Goal: Check status: Check status

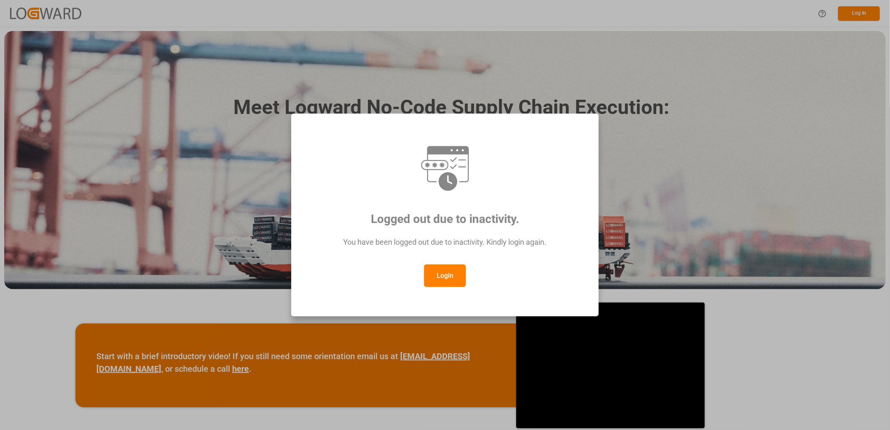
click at [446, 274] on button "Login" at bounding box center [445, 275] width 42 height 23
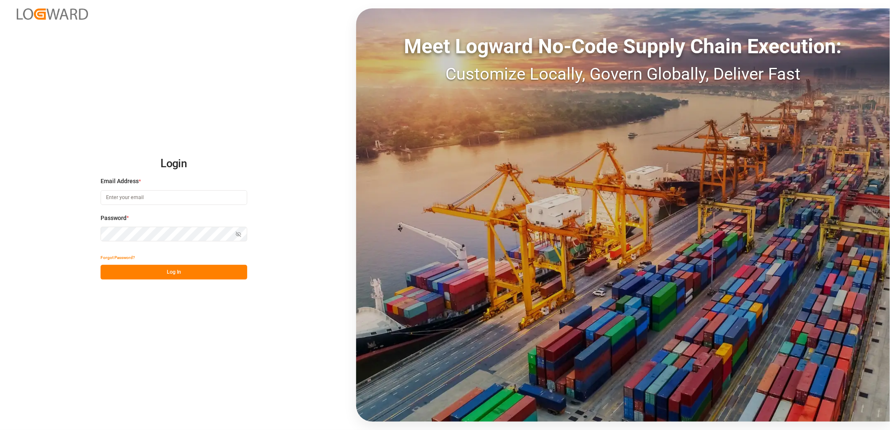
type input "[PERSON_NAME][EMAIL_ADDRESS][PERSON_NAME][DOMAIN_NAME]"
click at [170, 269] on button "Log In" at bounding box center [174, 272] width 147 height 15
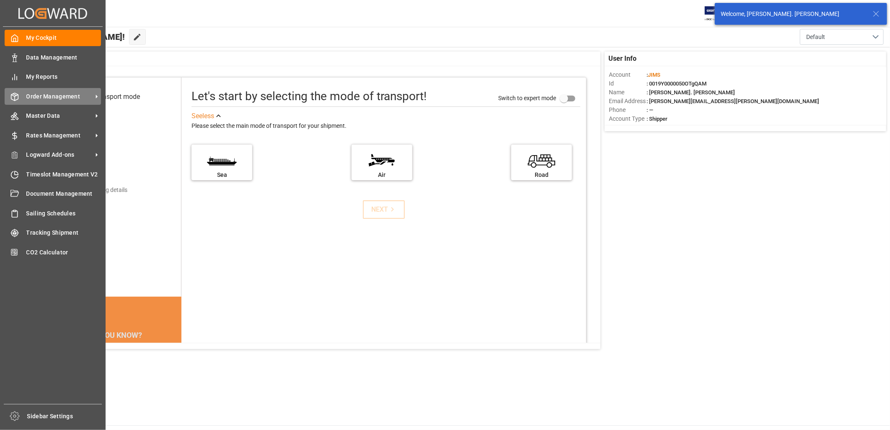
click at [17, 93] on icon at bounding box center [14, 97] width 7 height 8
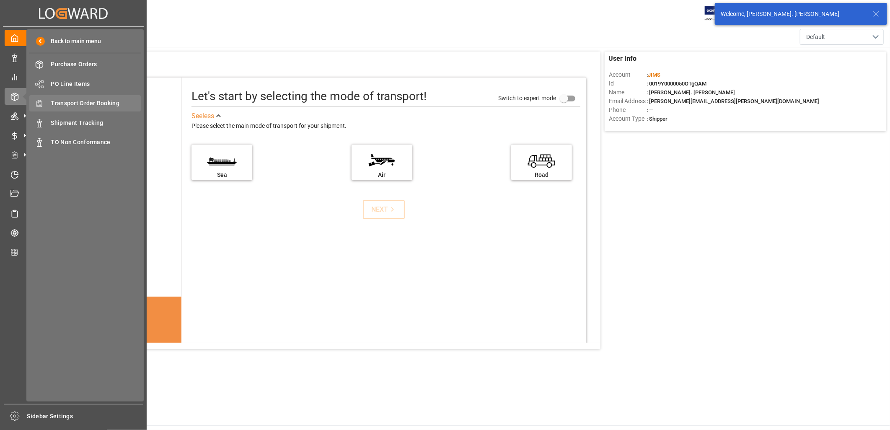
click at [91, 101] on span "Transport Order Booking" at bounding box center [96, 103] width 90 height 9
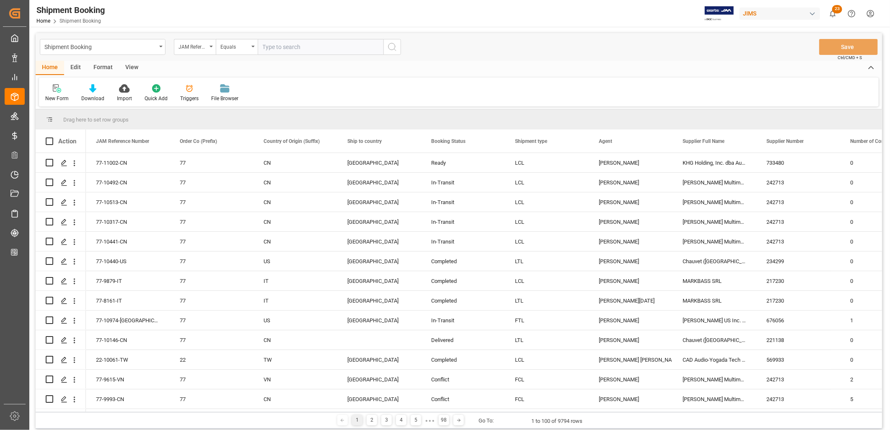
click at [264, 48] on input "text" at bounding box center [321, 47] width 126 height 16
type input "22-10986-ID"
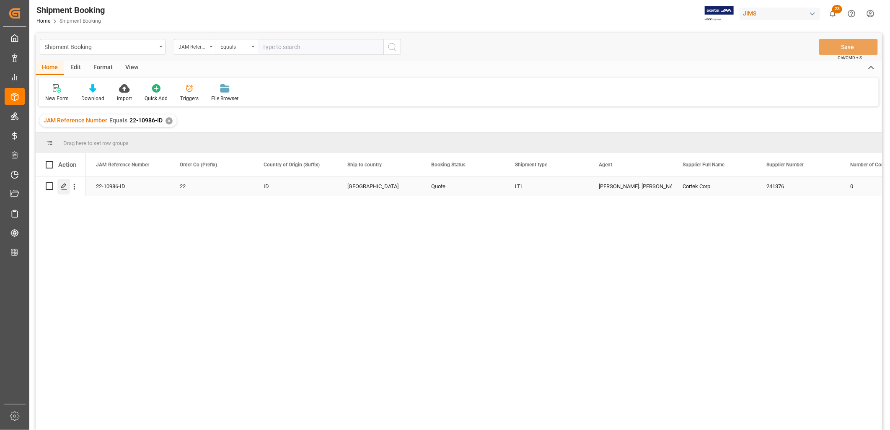
click at [66, 184] on icon "Press SPACE to select this row." at bounding box center [64, 186] width 7 height 7
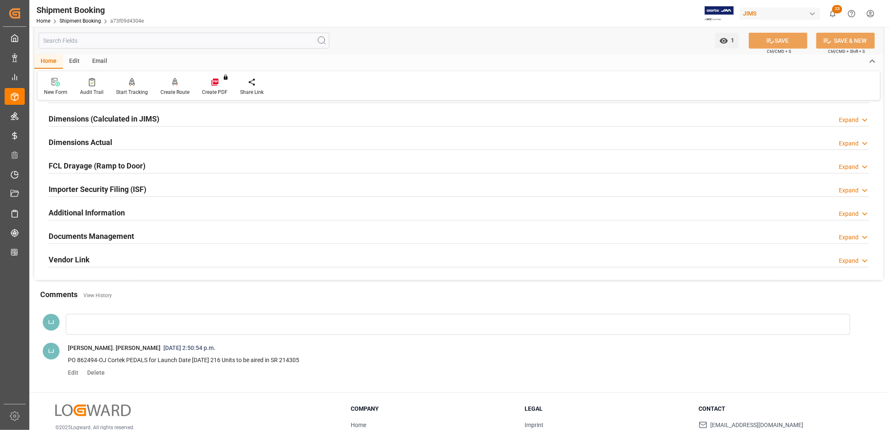
scroll to position [186, 0]
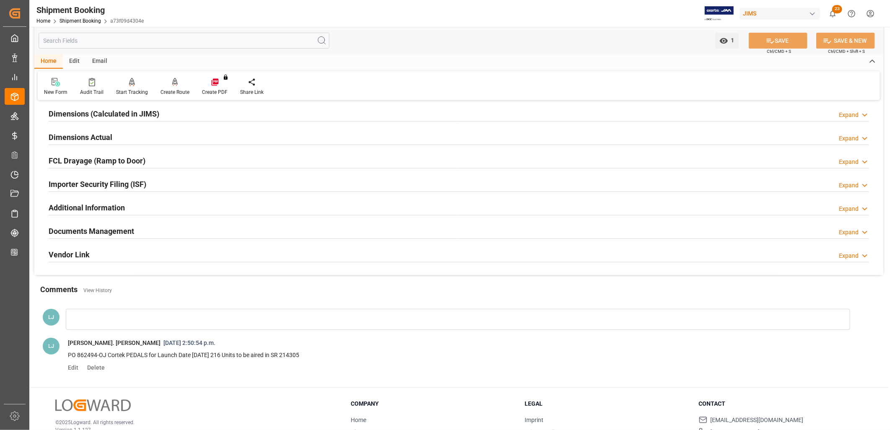
click at [90, 313] on div at bounding box center [458, 319] width 785 height 21
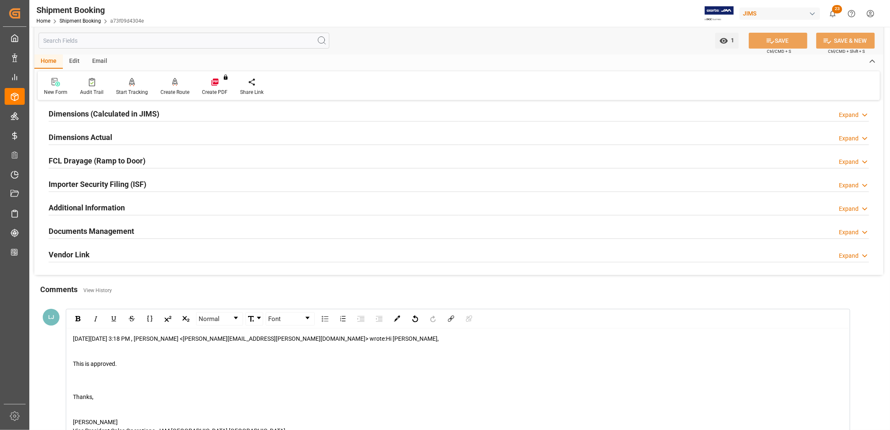
click at [77, 345] on div "rdw-editor" at bounding box center [458, 351] width 771 height 16
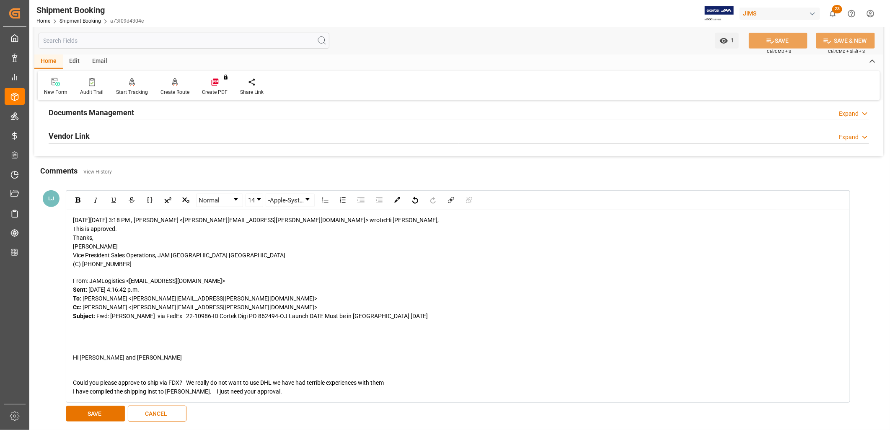
scroll to position [326, 0]
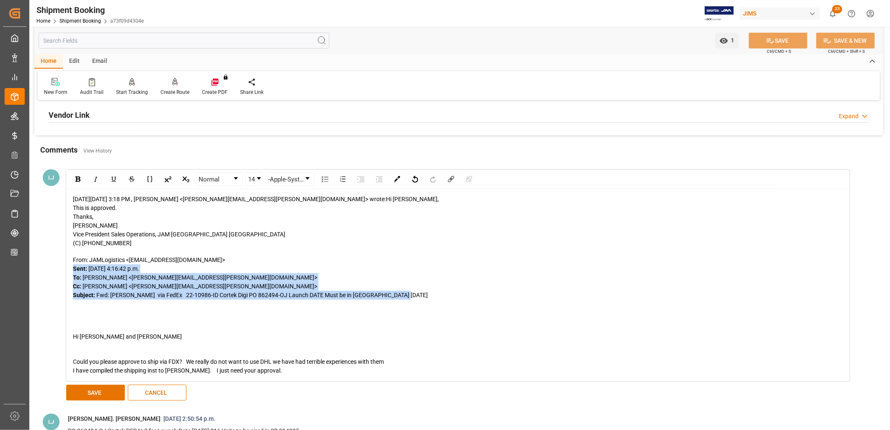
drag, startPoint x: 401, startPoint y: 295, endPoint x: 69, endPoint y: 271, distance: 332.9
click at [69, 271] on div "[DATE][DATE] 3:18 PM , [PERSON_NAME] <[PERSON_NAME][EMAIL_ADDRESS][PERSON_NAME]…" at bounding box center [458, 285] width 783 height 192
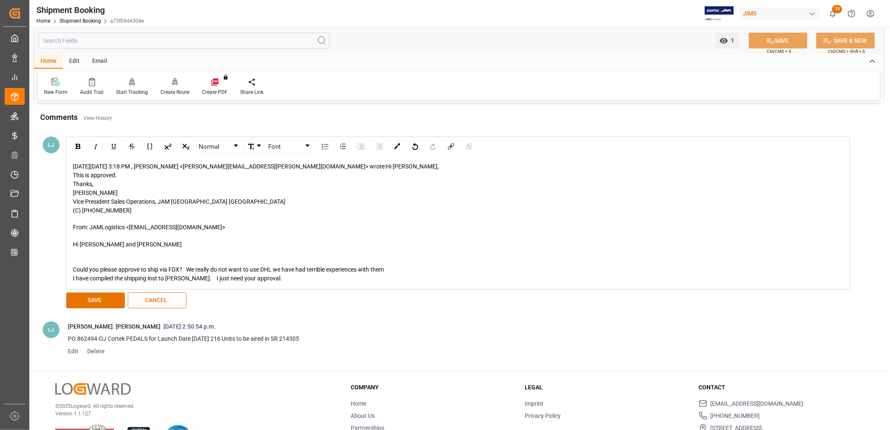
scroll to position [372, 0]
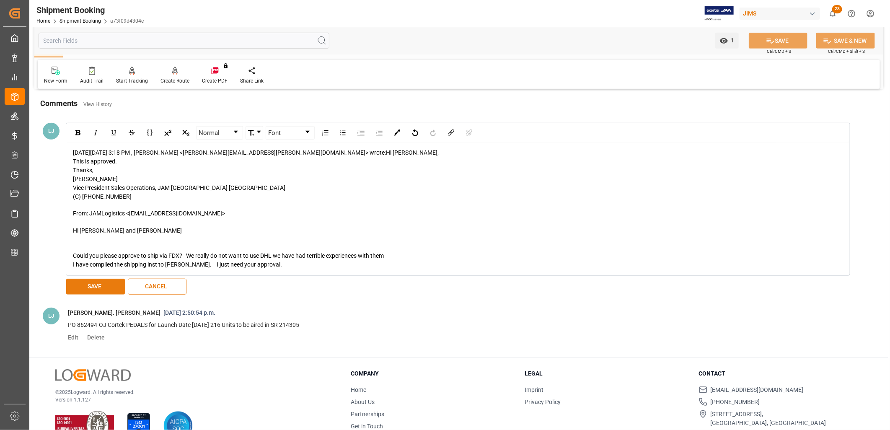
click at [83, 283] on button "SAVE" at bounding box center [95, 287] width 59 height 16
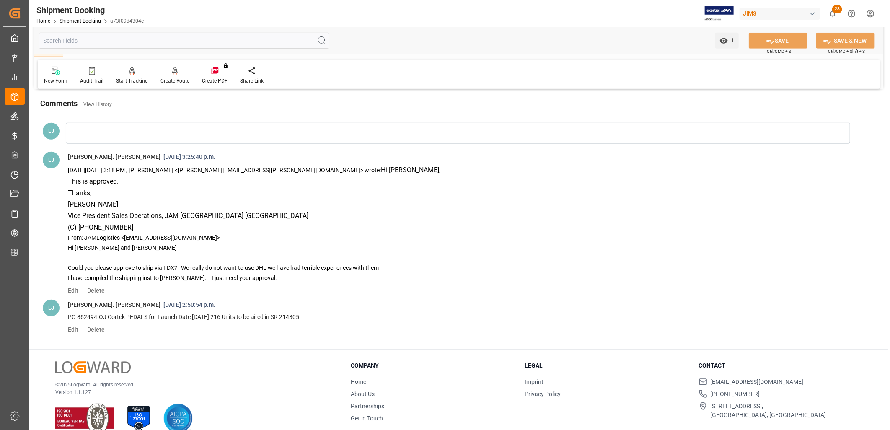
click at [77, 293] on span "Edit" at bounding box center [76, 290] width 16 height 7
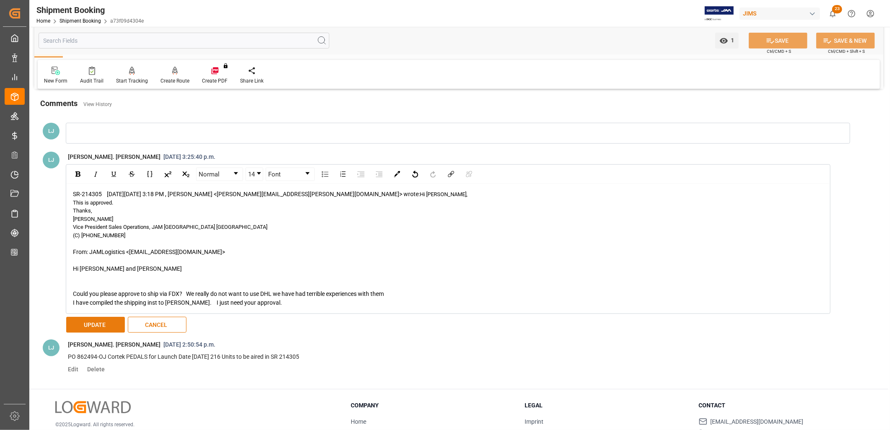
click at [95, 321] on button "UPDATE" at bounding box center [95, 325] width 59 height 16
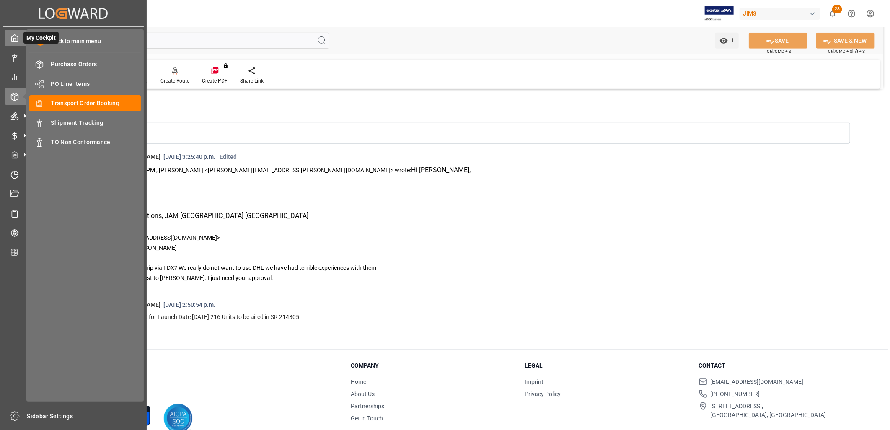
click at [17, 35] on icon at bounding box center [14, 38] width 8 height 8
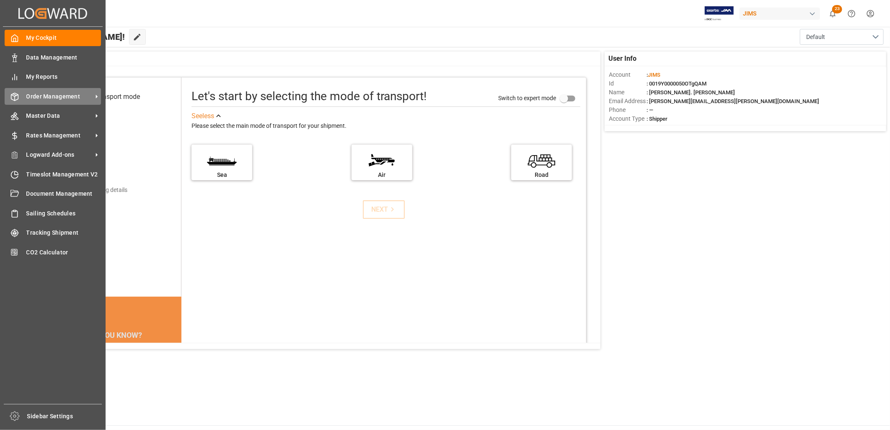
click at [63, 94] on span "Order Management" at bounding box center [59, 96] width 66 height 9
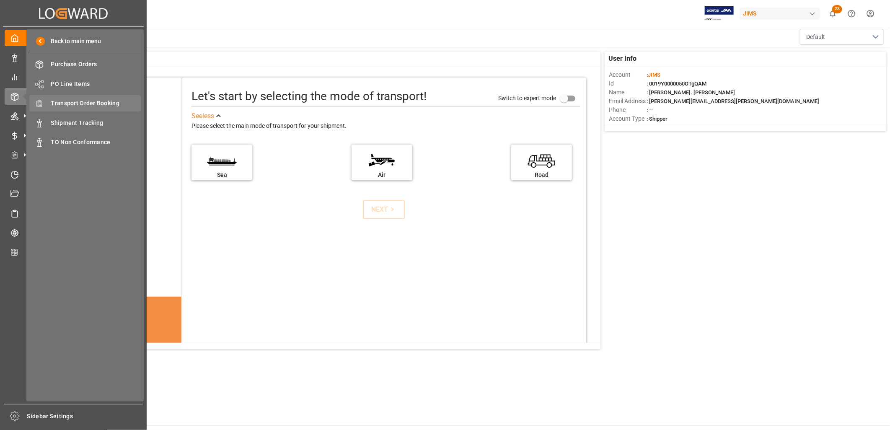
click at [107, 101] on span "Transport Order Booking" at bounding box center [96, 103] width 90 height 9
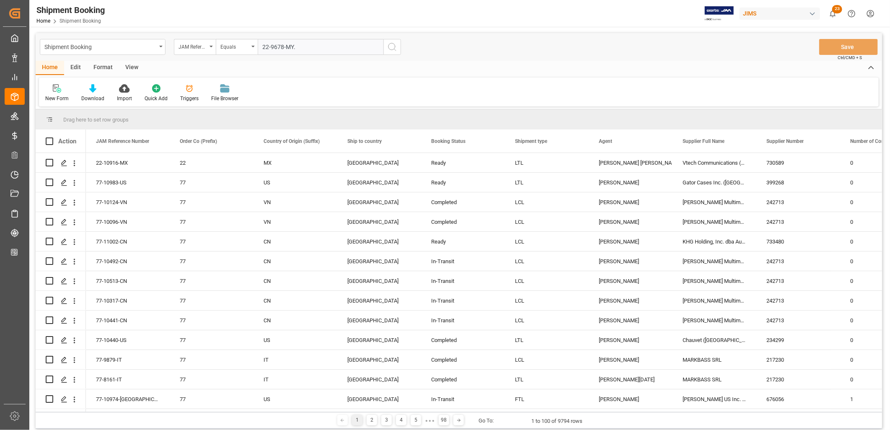
type input "22-9678-MY."
click at [391, 47] on icon "search button" at bounding box center [392, 47] width 10 height 10
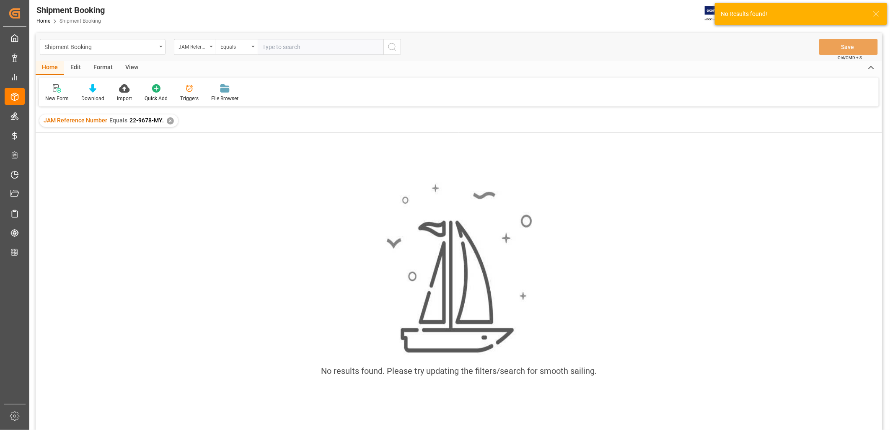
click at [169, 120] on div "✕" at bounding box center [170, 120] width 7 height 7
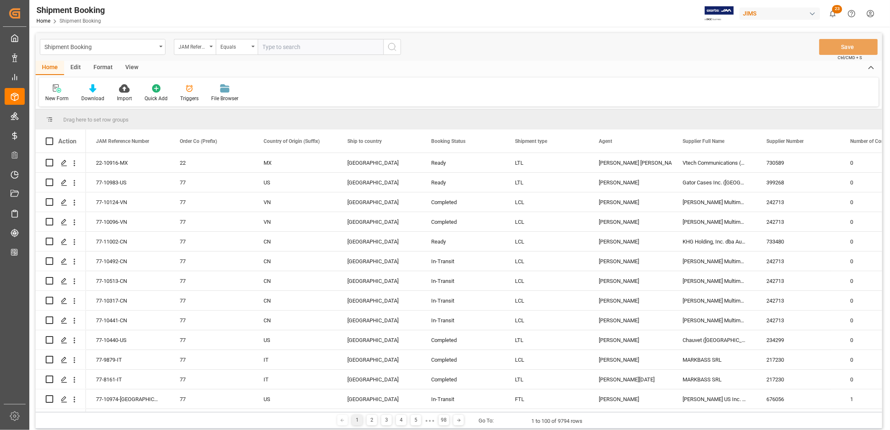
click at [267, 46] on input "text" at bounding box center [321, 47] width 126 height 16
type input "22-9678-MY"
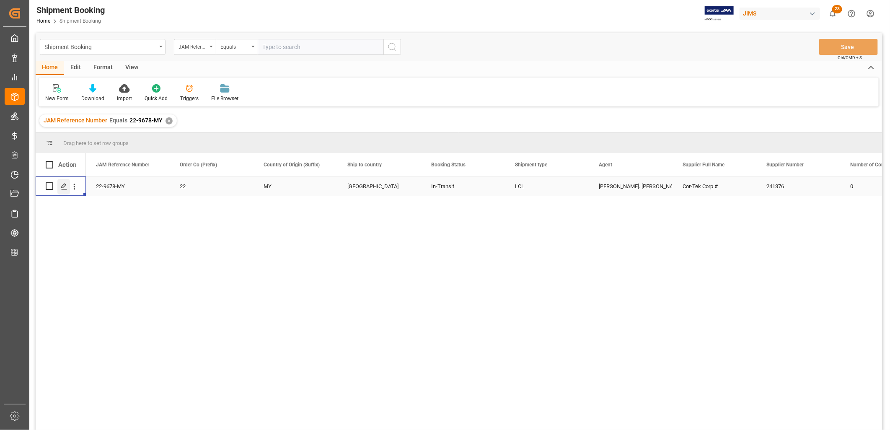
click at [67, 184] on div "Press SPACE to select this row." at bounding box center [63, 187] width 13 height 16
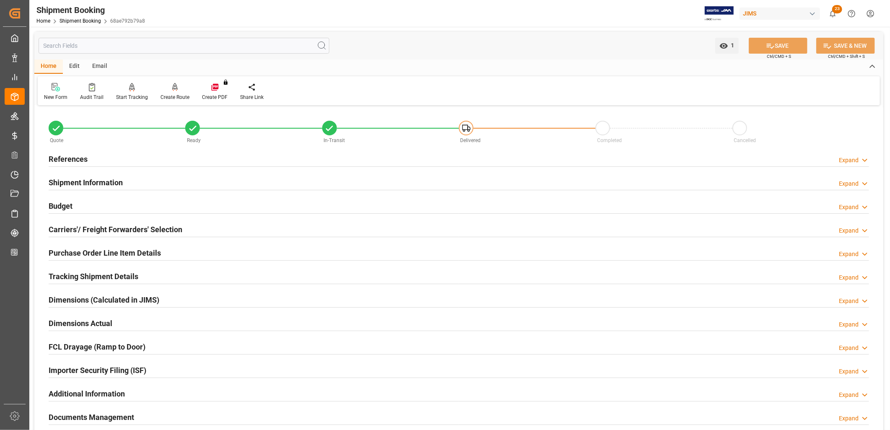
click at [108, 417] on h2 "Documents Management" at bounding box center [91, 417] width 85 height 11
click at [101, 415] on h2 "Documents Management" at bounding box center [91, 417] width 85 height 11
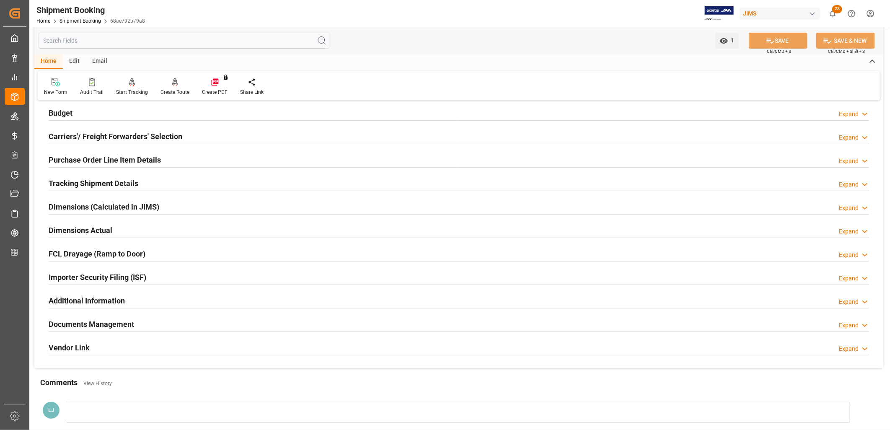
click at [102, 323] on h2 "Documents Management" at bounding box center [91, 324] width 85 height 11
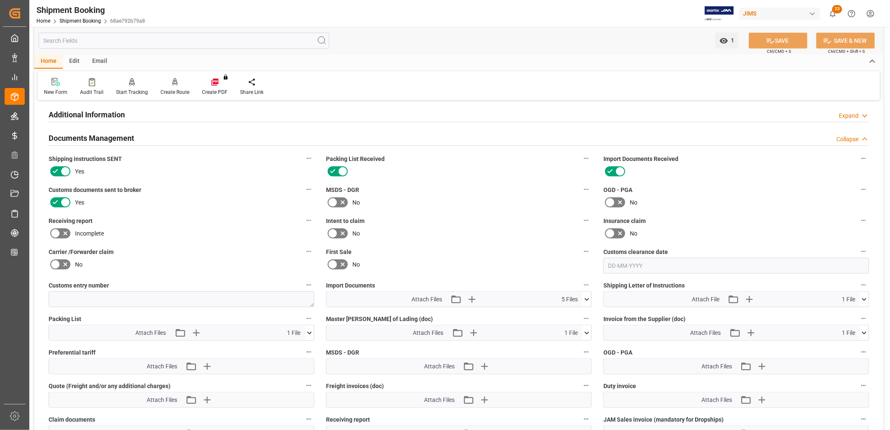
scroll to position [326, 0]
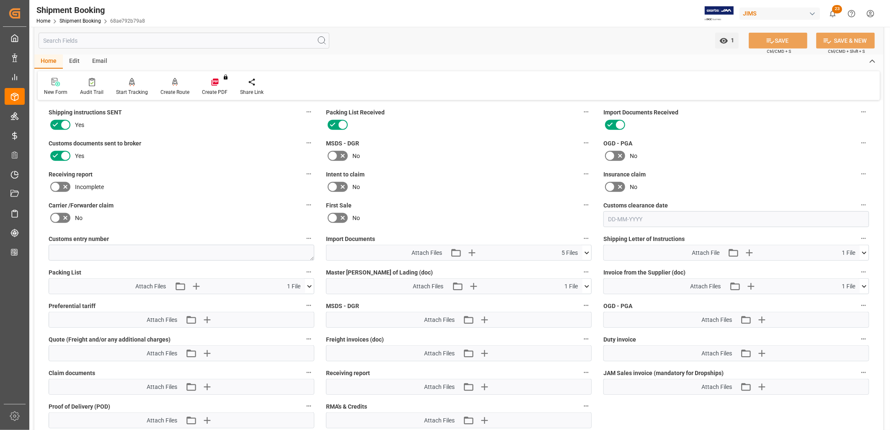
click at [587, 249] on icon at bounding box center [587, 253] width 9 height 9
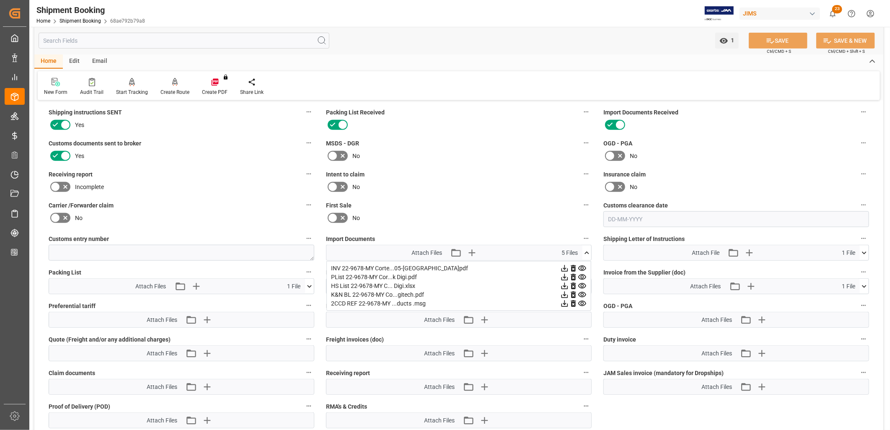
click at [378, 292] on div "K&N BL 22-9678-MY Co...gitech.pdf" at bounding box center [459, 294] width 256 height 9
click at [583, 292] on icon at bounding box center [582, 294] width 8 height 5
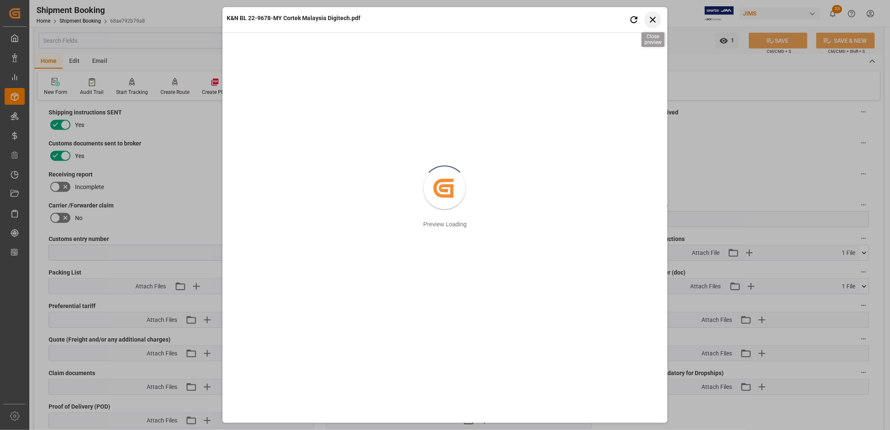
click at [655, 20] on icon "button" at bounding box center [653, 19] width 10 height 10
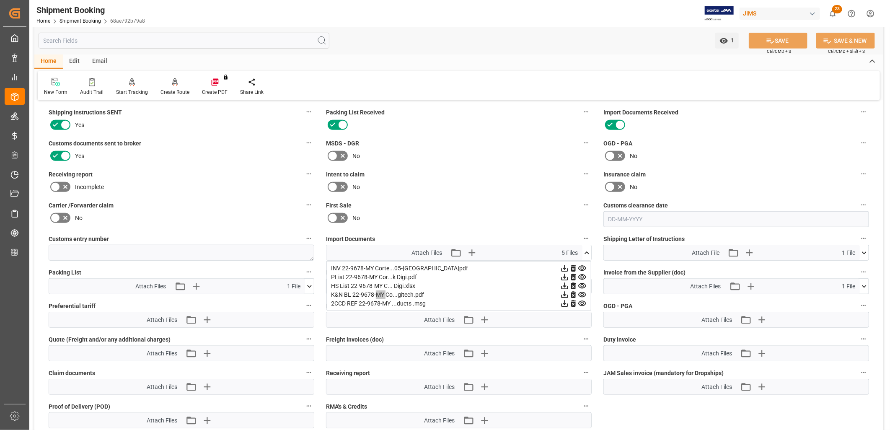
click at [591, 249] on icon at bounding box center [587, 253] width 9 height 9
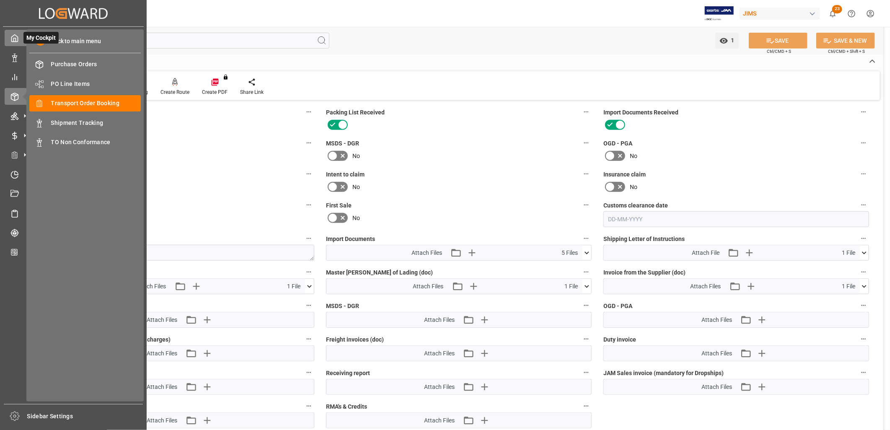
click at [13, 35] on icon at bounding box center [14, 38] width 8 height 8
